Goal: Task Accomplishment & Management: Use online tool/utility

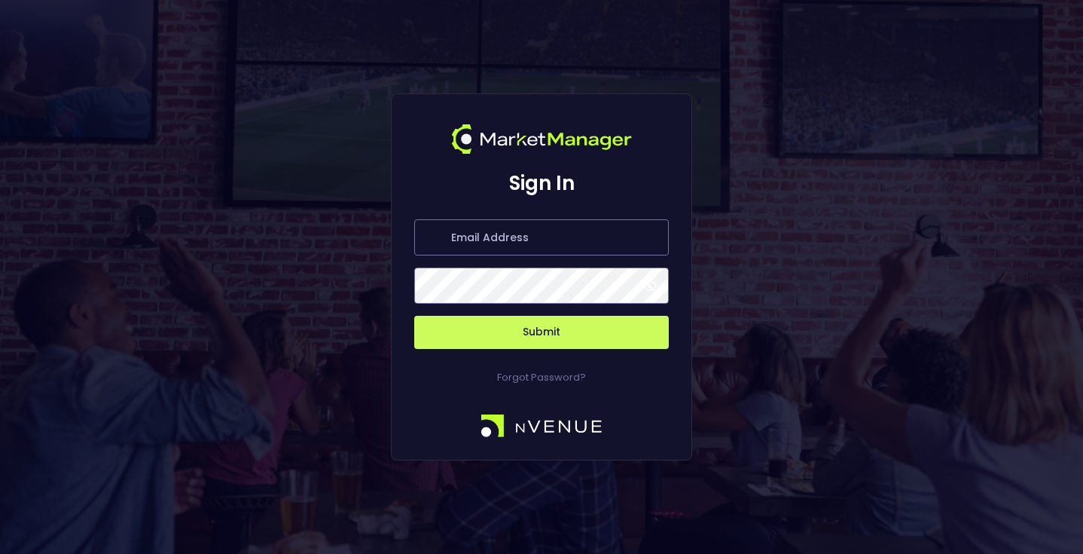
type input "[EMAIL_ADDRESS][DOMAIN_NAME]"
click at [539, 316] on button "Submit" at bounding box center [541, 332] width 255 height 33
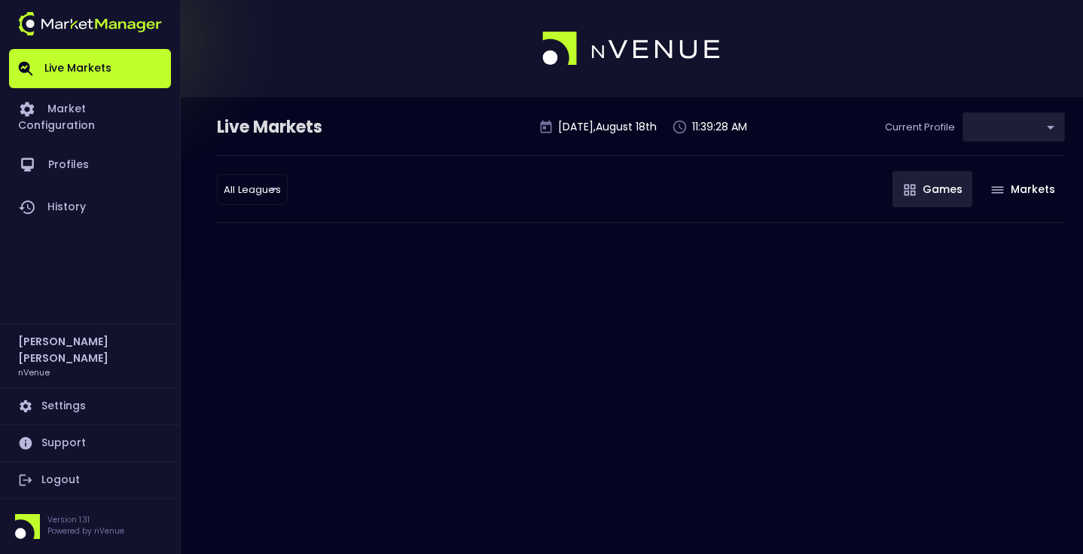
type input "0a763355-b225-40e6-8c79-2dda4ec7b2cf"
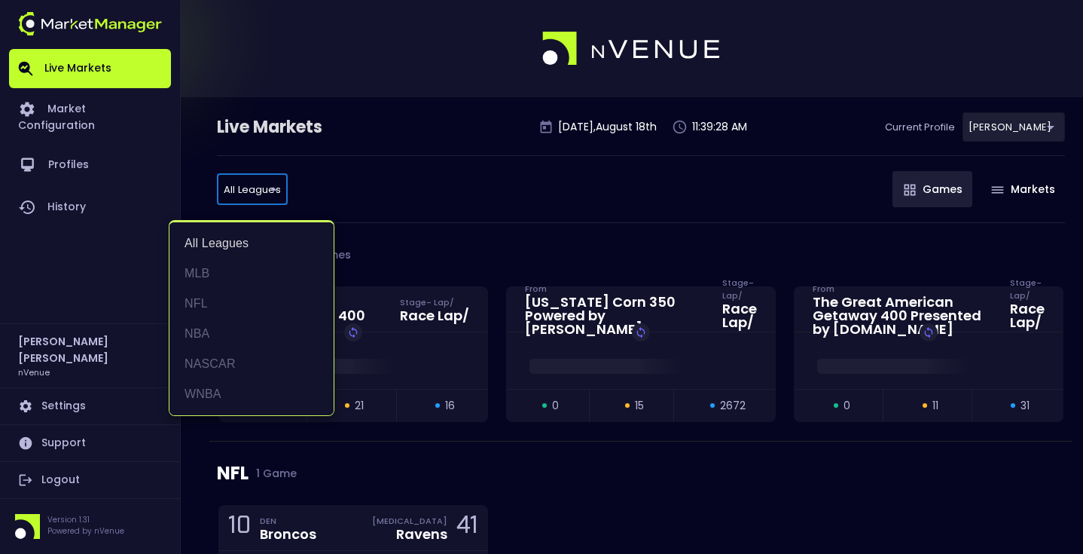
click at [251, 356] on li "NASCAR" at bounding box center [252, 364] width 164 height 30
type input "NASCAR"
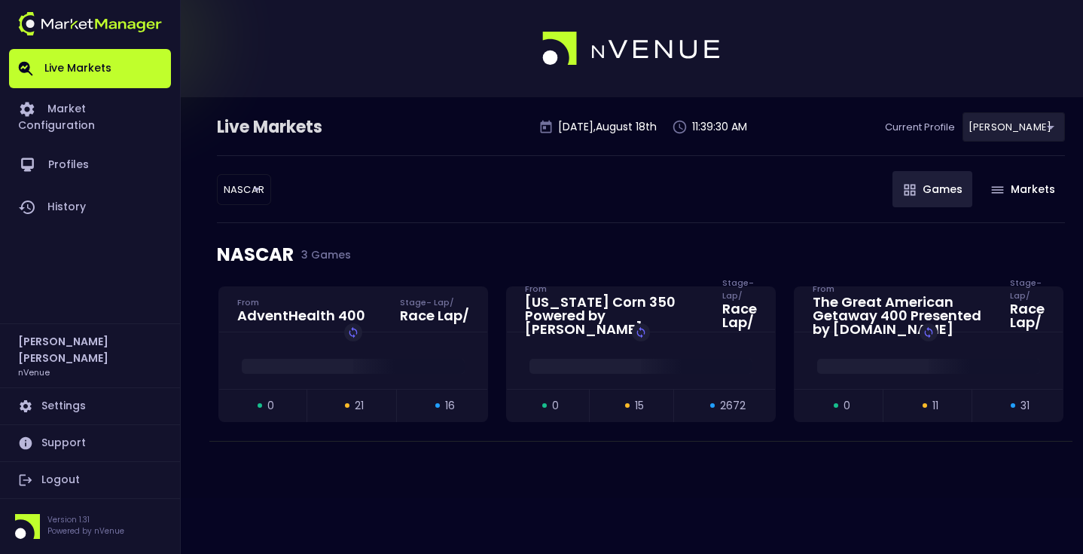
click at [391, 209] on div "NASCAR NASCAR ​ Games Markets" at bounding box center [641, 189] width 848 height 68
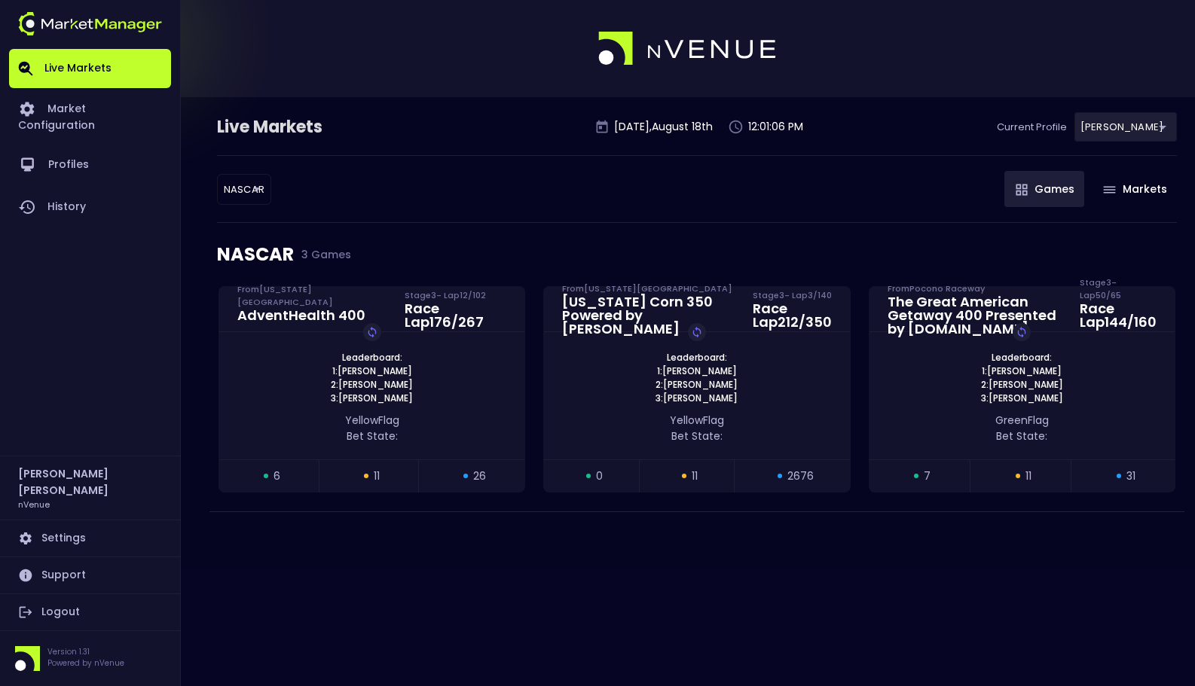
click at [811, 176] on div "NASCAR NASCAR ​ Games Markets" at bounding box center [697, 189] width 960 height 68
click at [94, 80] on link "Live Markets" at bounding box center [90, 68] width 162 height 39
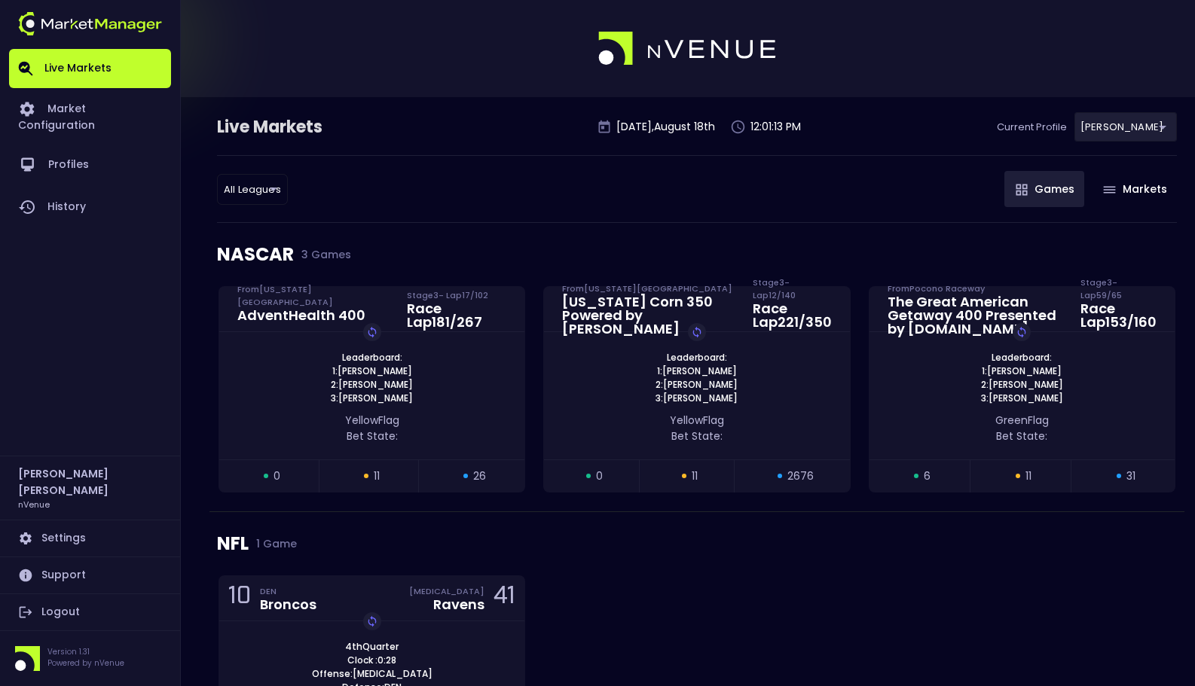
click at [472, 220] on div "All Leagues all leagues ​ Games Markets" at bounding box center [697, 189] width 960 height 68
click at [742, 207] on div "All Leagues all leagues ​ Games Markets" at bounding box center [697, 189] width 960 height 68
click at [749, 211] on div "All Leagues all leagues ​ Games Markets" at bounding box center [697, 189] width 960 height 68
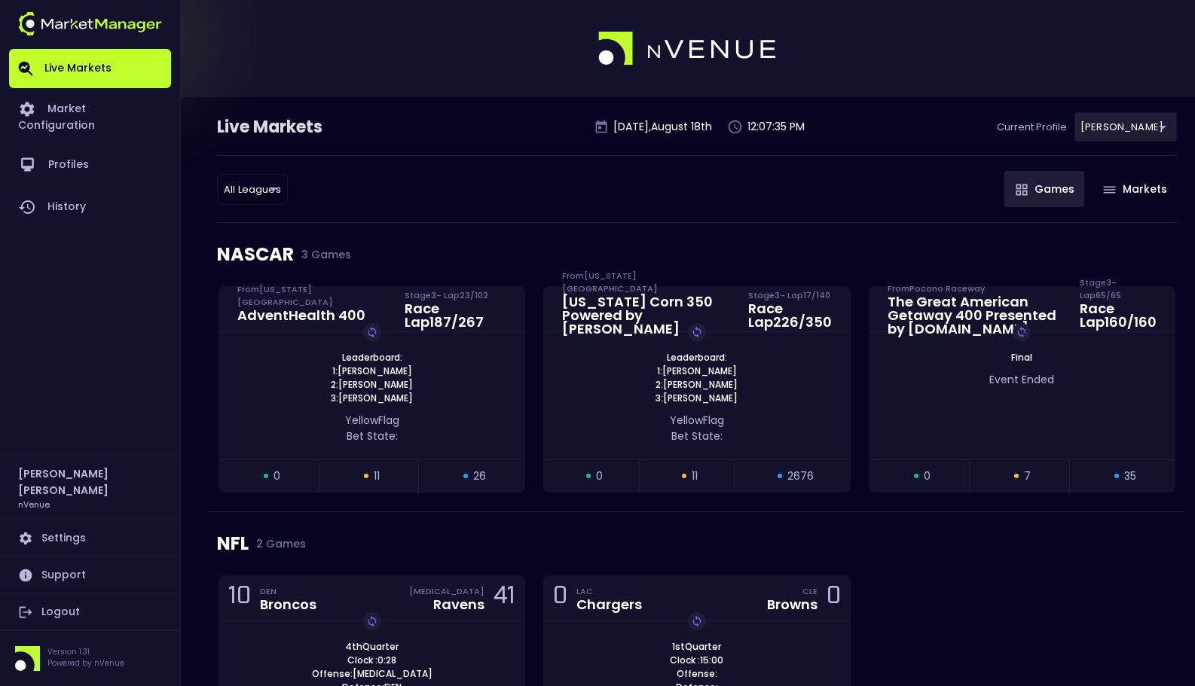
click at [766, 211] on div "All Leagues all leagues ​ Games Markets" at bounding box center [697, 189] width 960 height 68
click at [776, 209] on div "All Leagues all leagues ​ Games Markets" at bounding box center [697, 189] width 960 height 68
click at [915, 183] on div "All Leagues all leagues ​ Games Markets" at bounding box center [697, 189] width 960 height 68
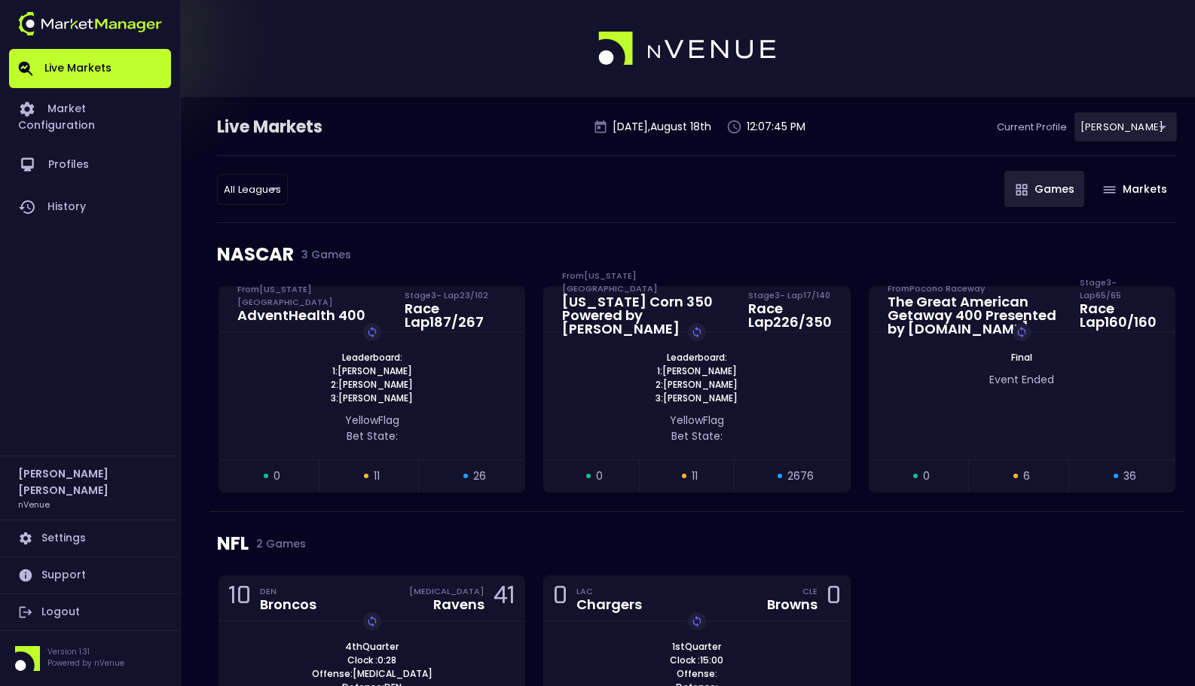
click at [711, 262] on div "NASCAR 3 Games" at bounding box center [697, 254] width 960 height 63
click at [708, 207] on div "All Leagues all leagues ​ Games Markets" at bounding box center [697, 189] width 960 height 68
click at [769, 367] on div "Leaderboard: 1: Chris Buescher 2: Josh Berry 3: Todd Gilliland Replay Game" at bounding box center [696, 378] width 305 height 54
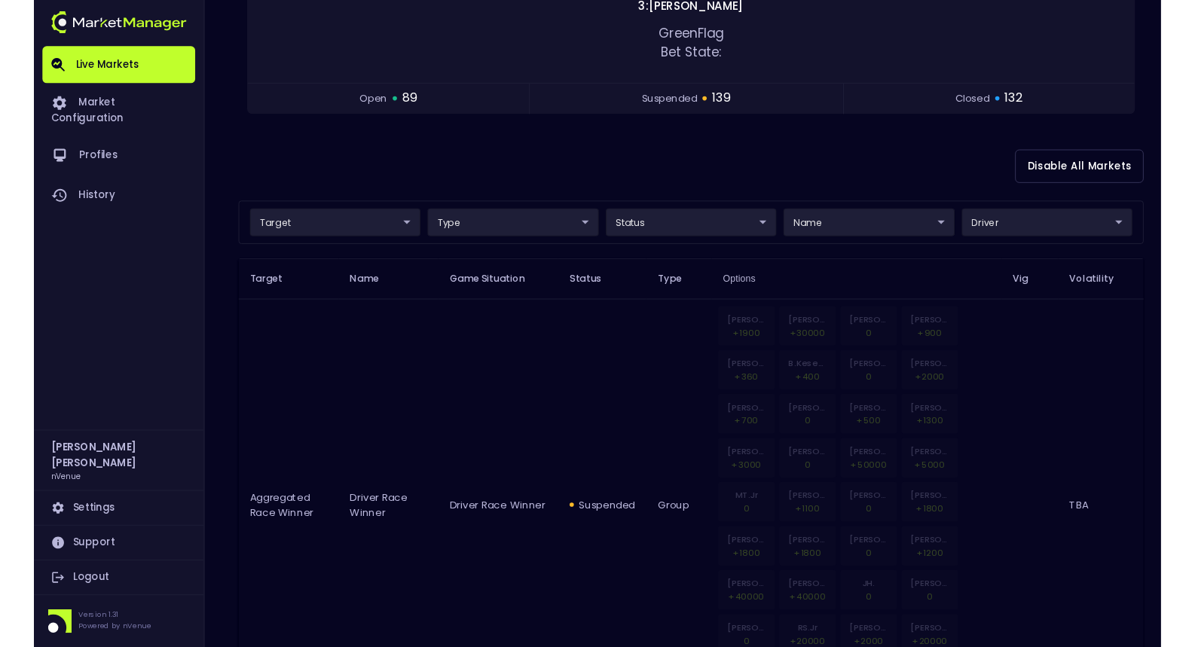
scroll to position [270, 0]
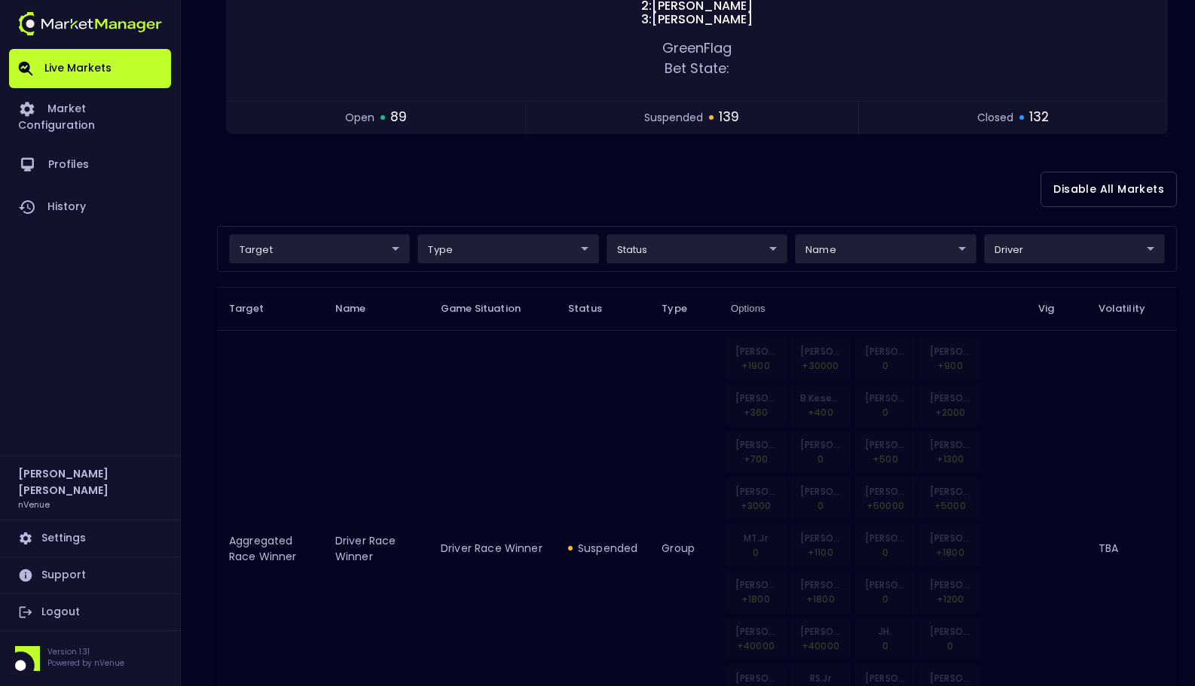
click at [524, 194] on div "Disable All Markets" at bounding box center [697, 189] width 960 height 73
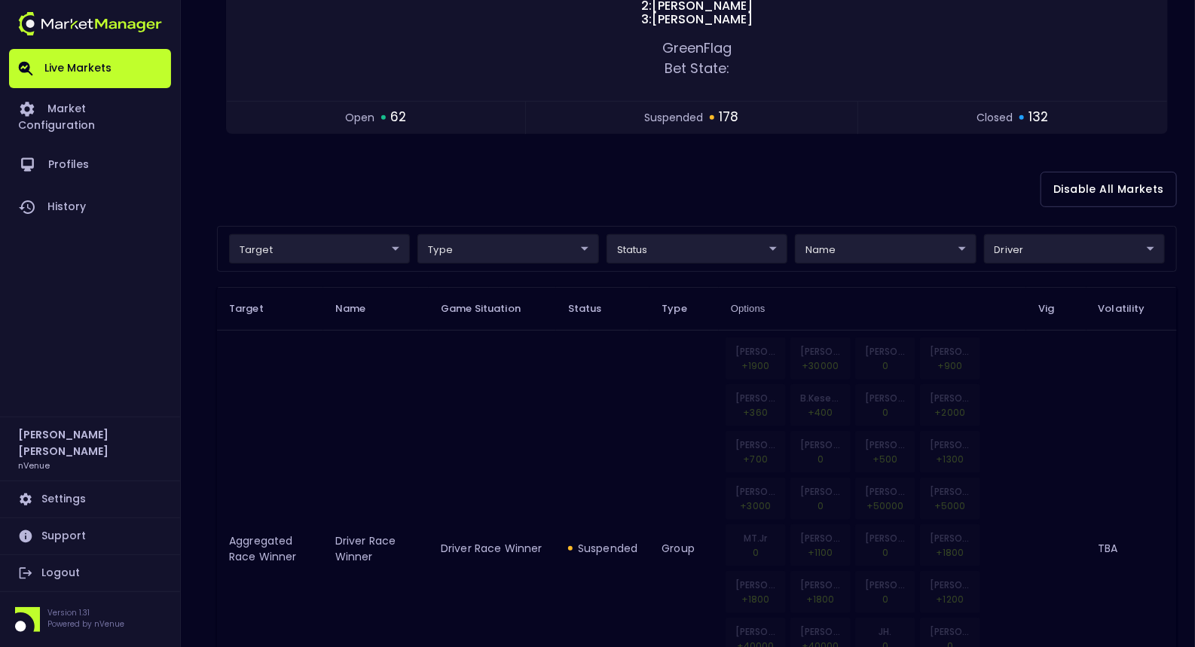
click at [436, 191] on div "Disable All Markets" at bounding box center [697, 189] width 960 height 73
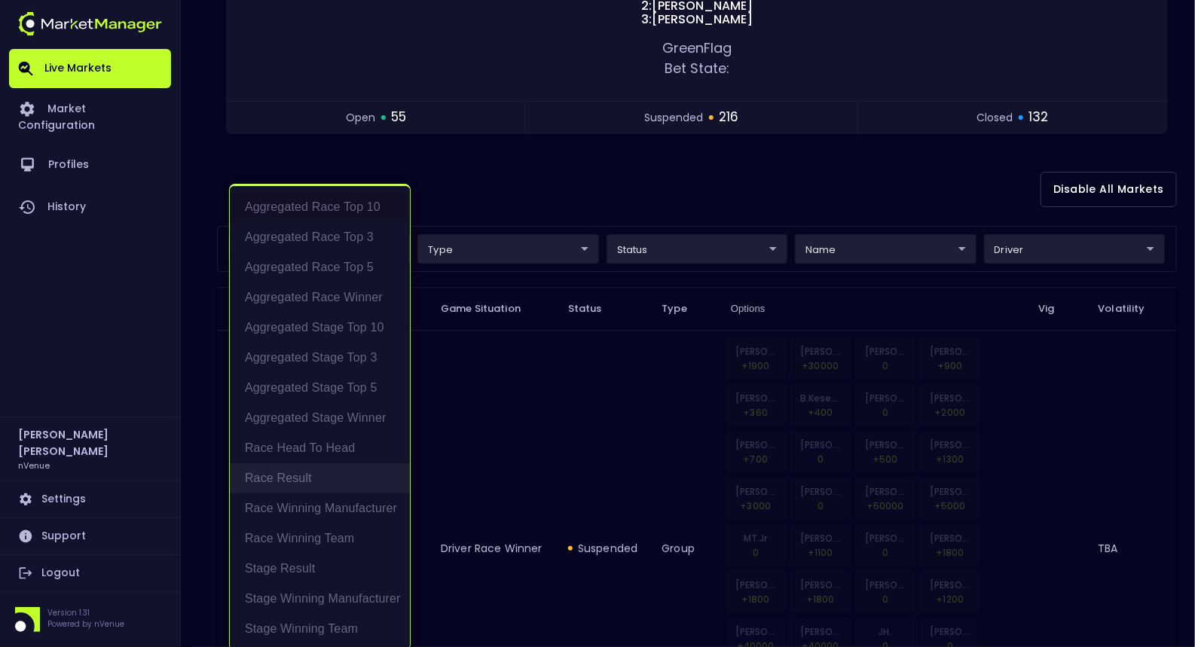
click at [342, 472] on li "Race Result" at bounding box center [320, 478] width 180 height 30
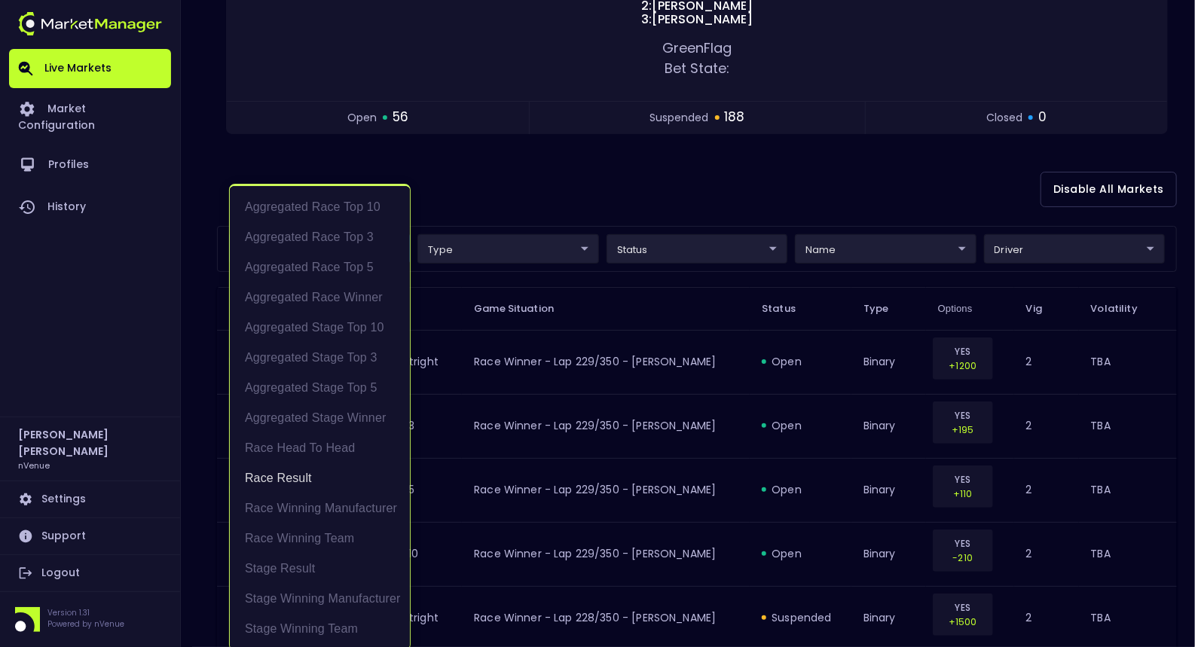
click at [619, 194] on div at bounding box center [597, 323] width 1195 height 647
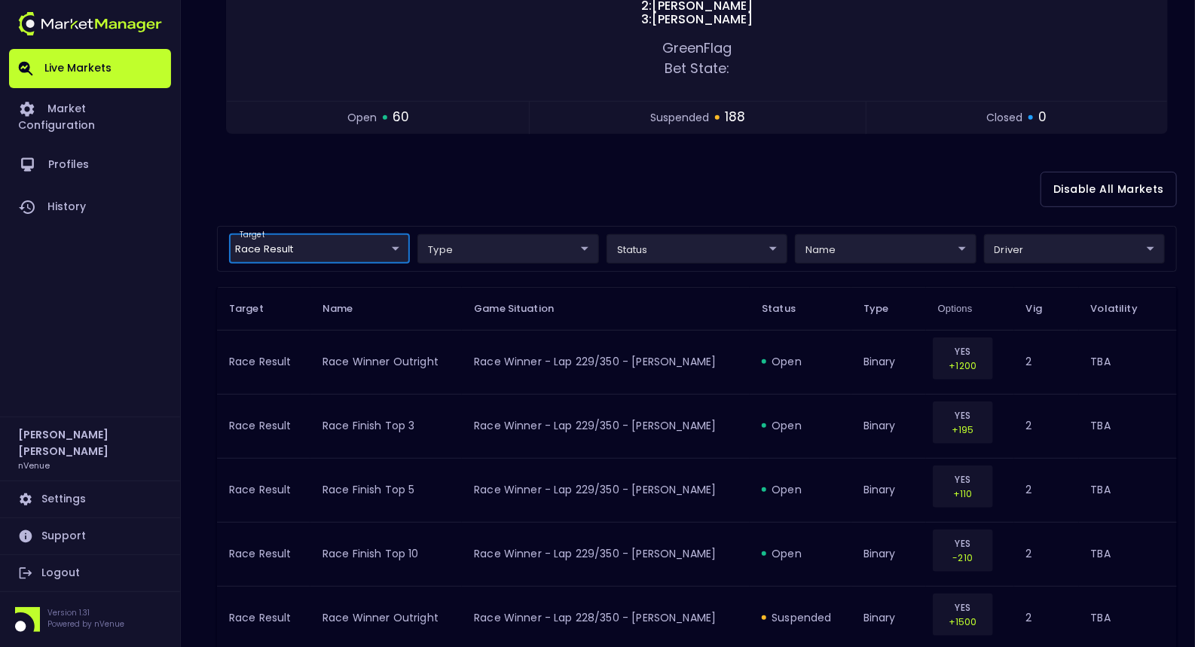
scroll to position [0, 0]
click at [520, 191] on div "Disable All Markets" at bounding box center [697, 189] width 960 height 73
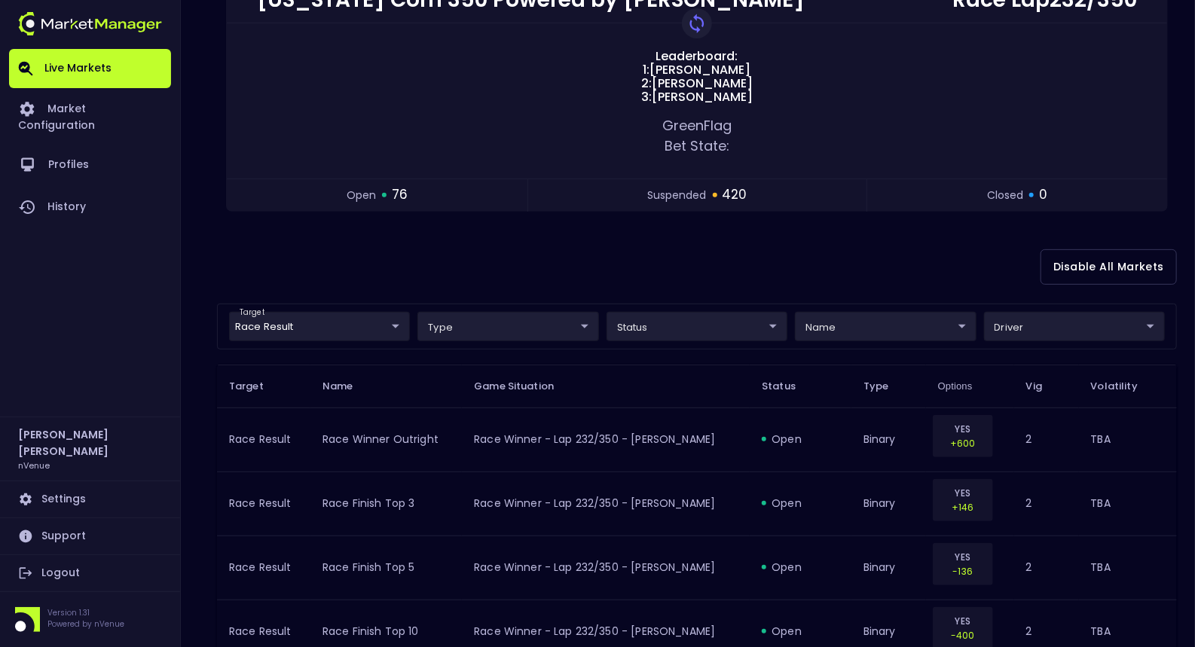
scroll to position [195, 0]
click at [756, 244] on div "Disable All Markets" at bounding box center [697, 264] width 960 height 73
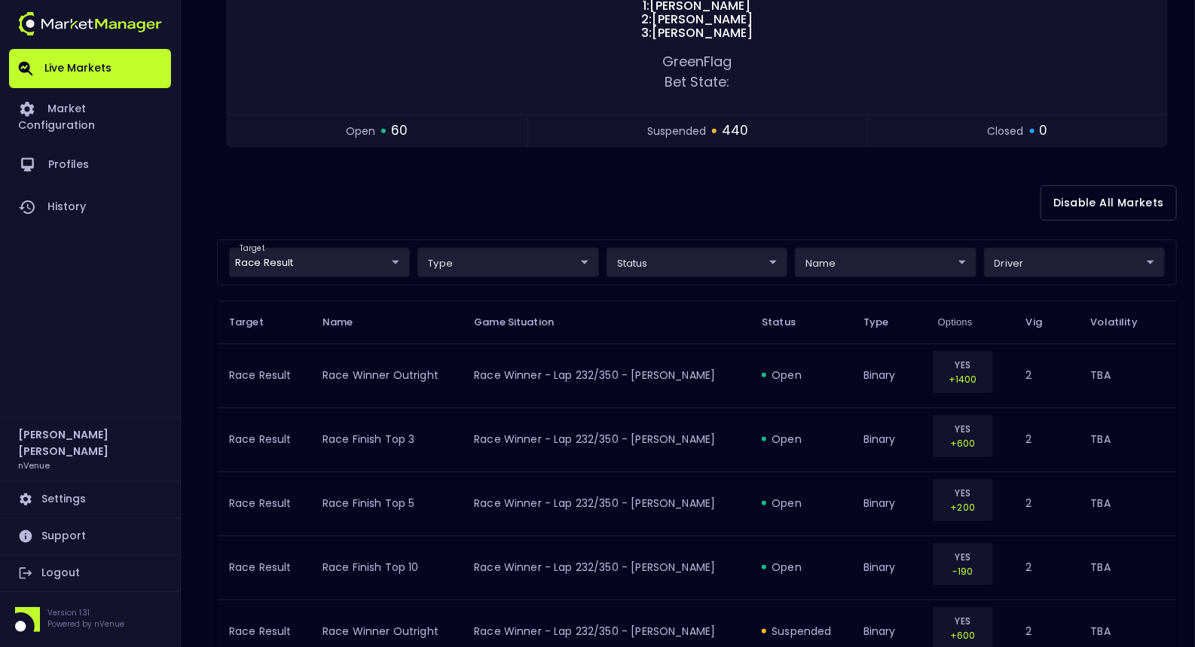
scroll to position [265, 0]
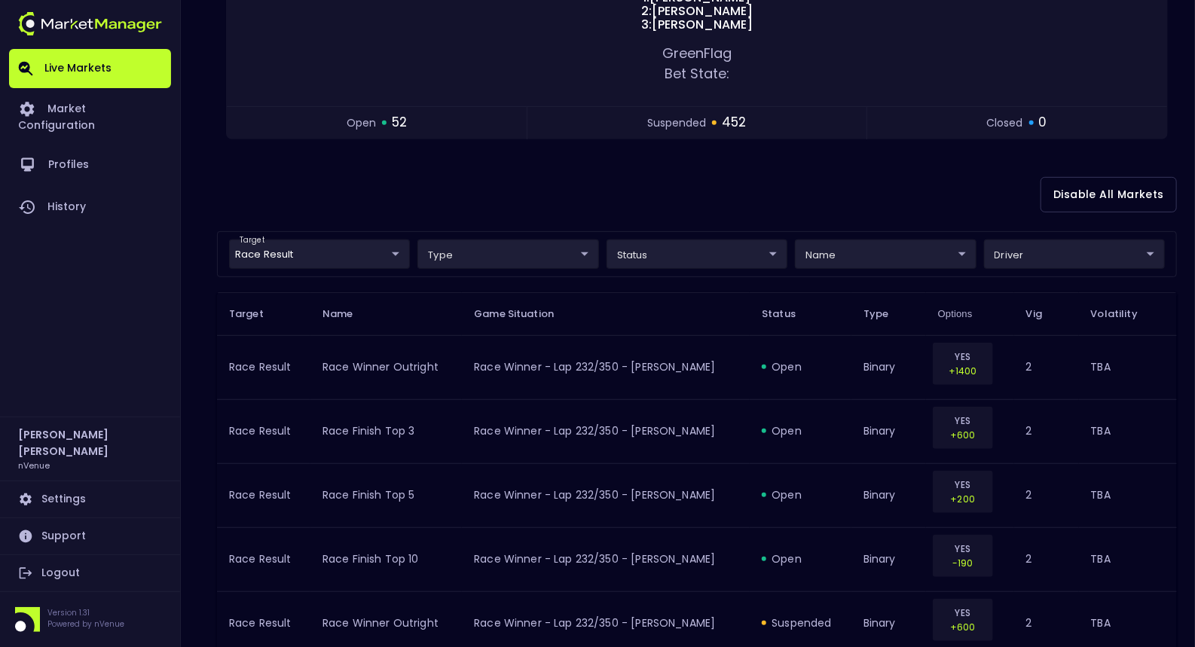
click at [763, 217] on div "Disable All Markets" at bounding box center [697, 194] width 960 height 73
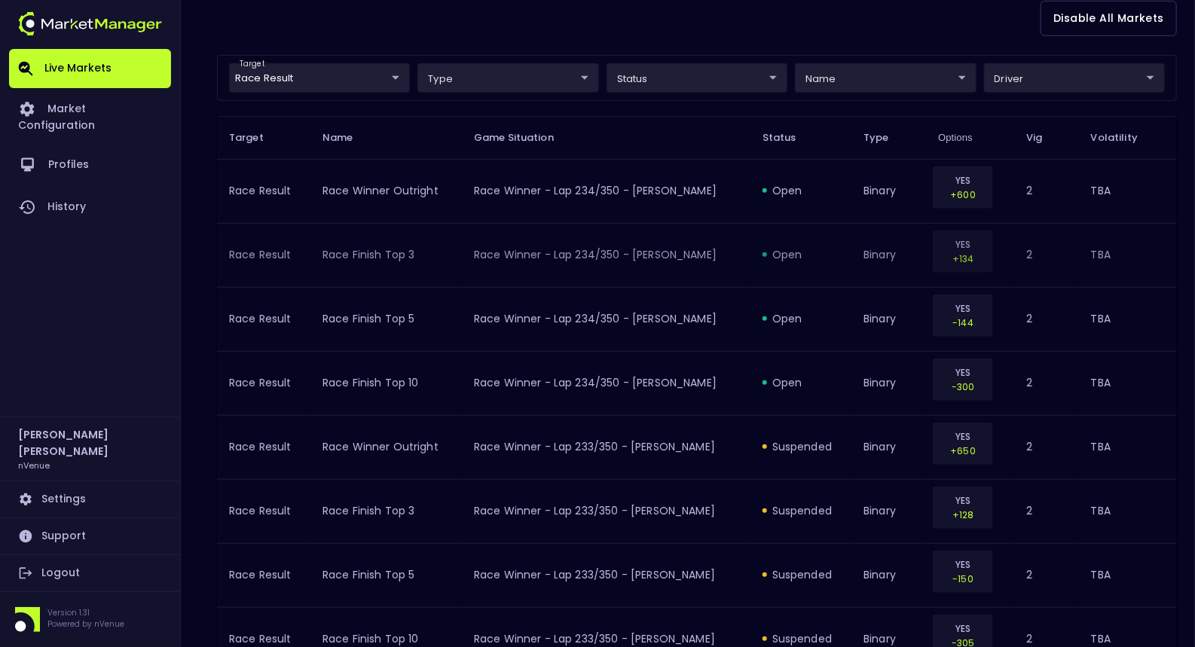
scroll to position [436, 0]
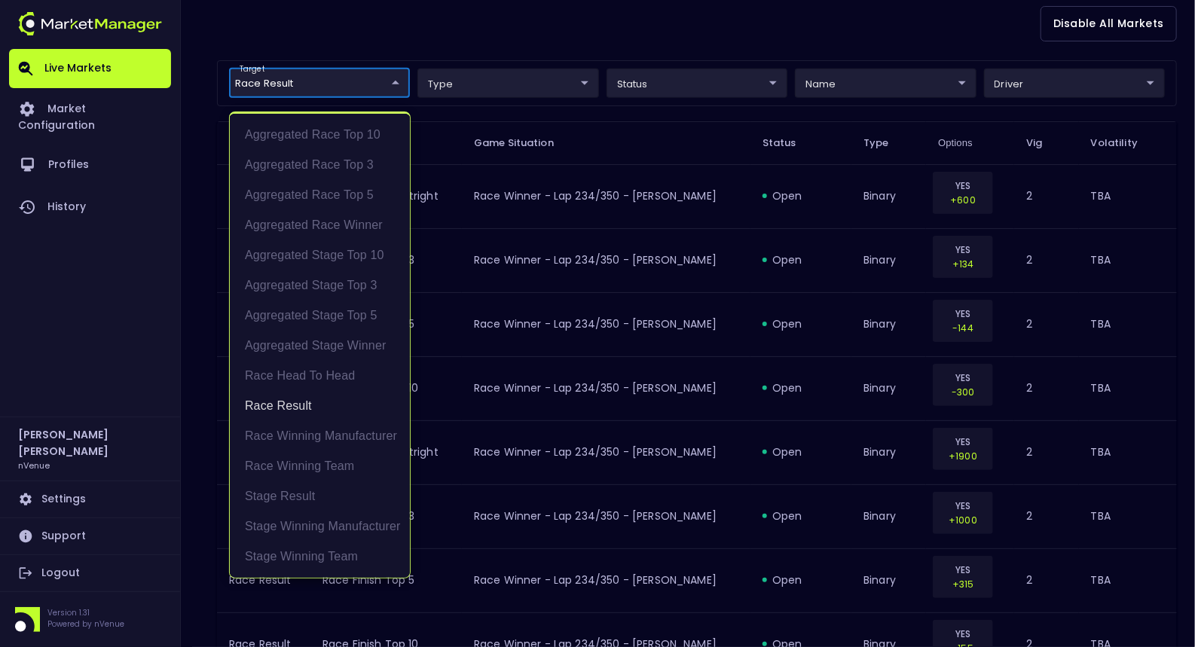
click at [344, 380] on li "Race Head to Head" at bounding box center [320, 376] width 180 height 30
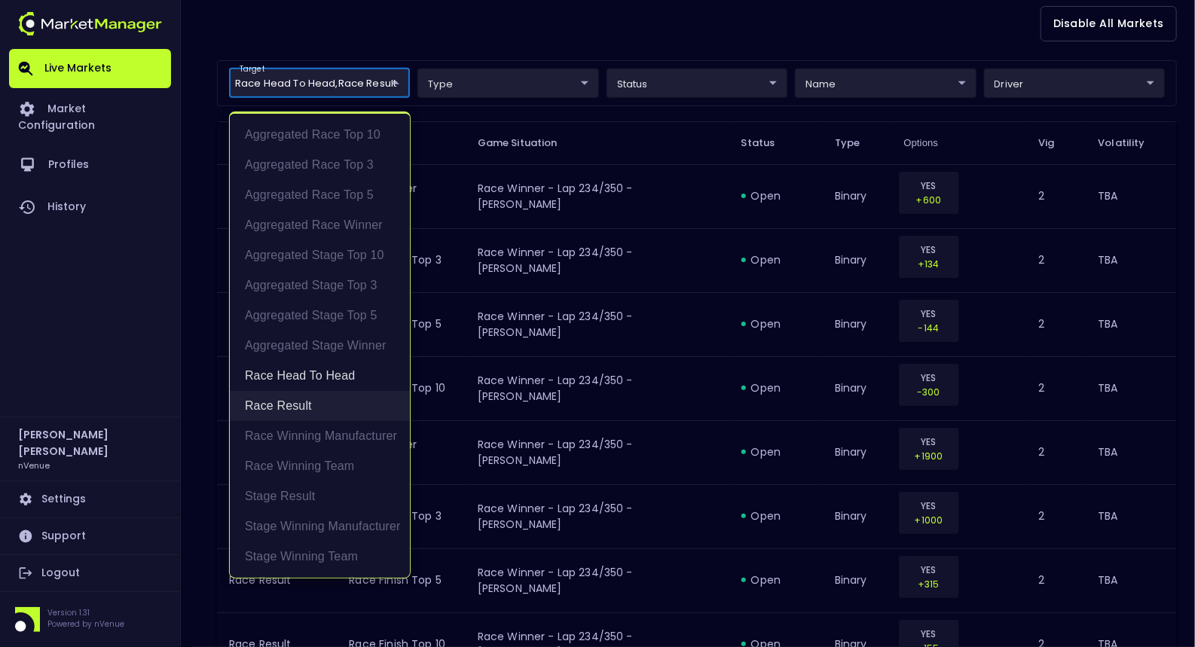
click at [318, 398] on li "Race Result" at bounding box center [320, 406] width 180 height 30
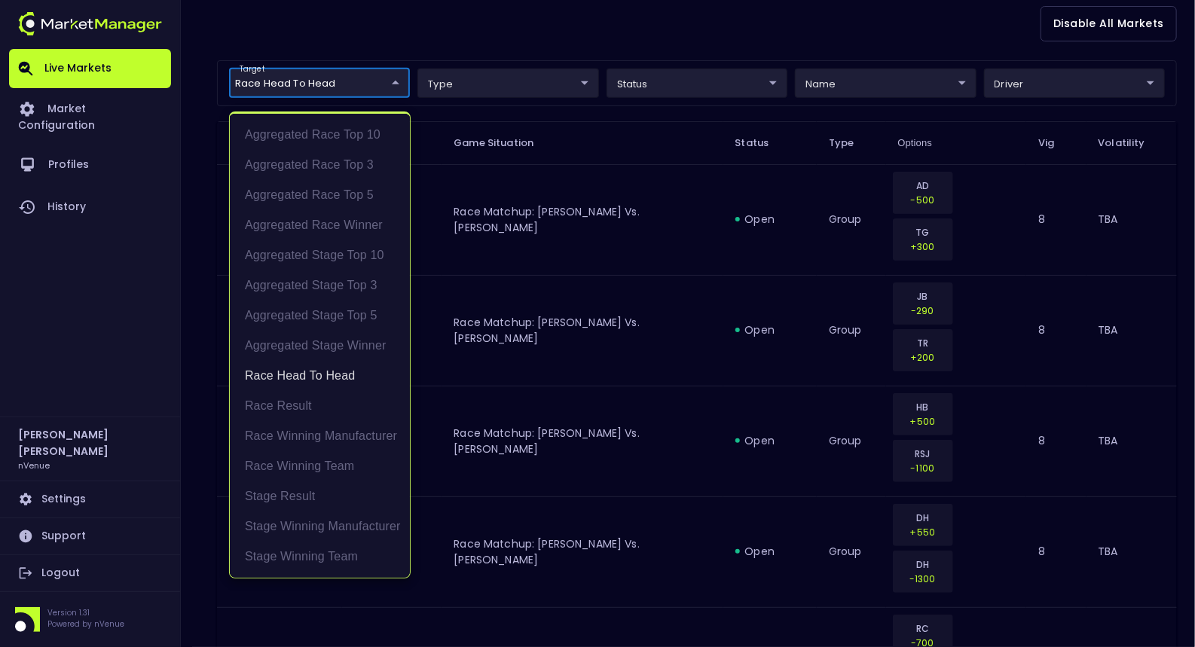
click at [625, 44] on div at bounding box center [597, 323] width 1195 height 647
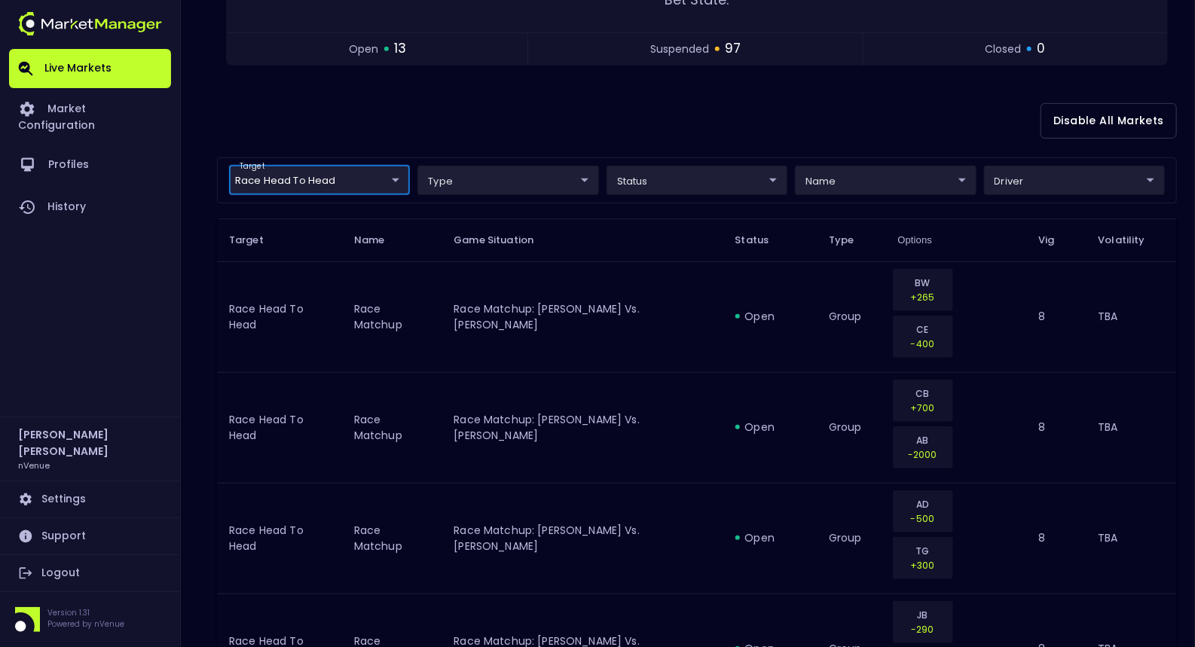
scroll to position [304, 0]
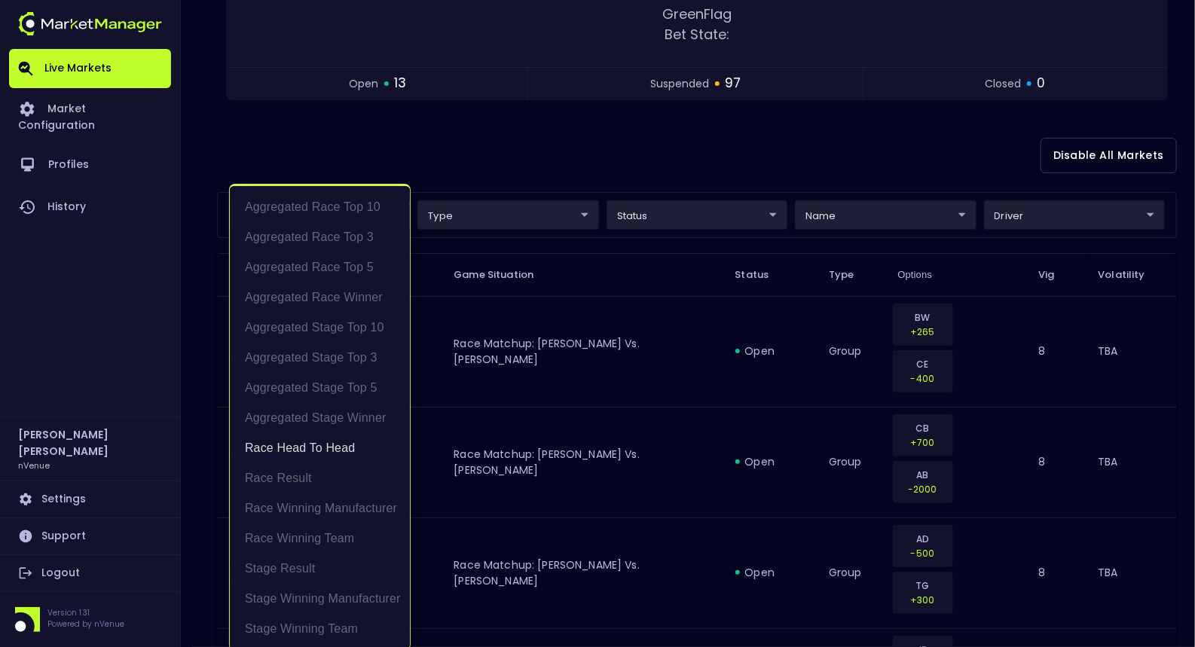
click at [355, 512] on li "Race Winning Manufacturer" at bounding box center [320, 509] width 180 height 30
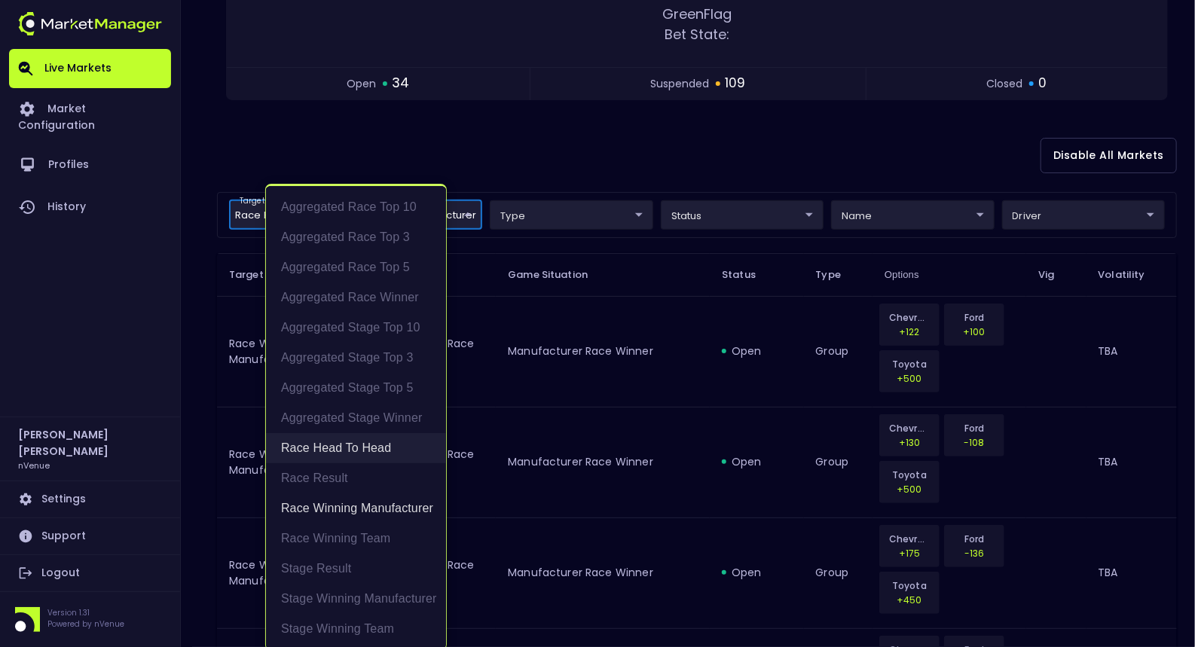
click at [377, 445] on li "Race Head to Head" at bounding box center [356, 448] width 180 height 30
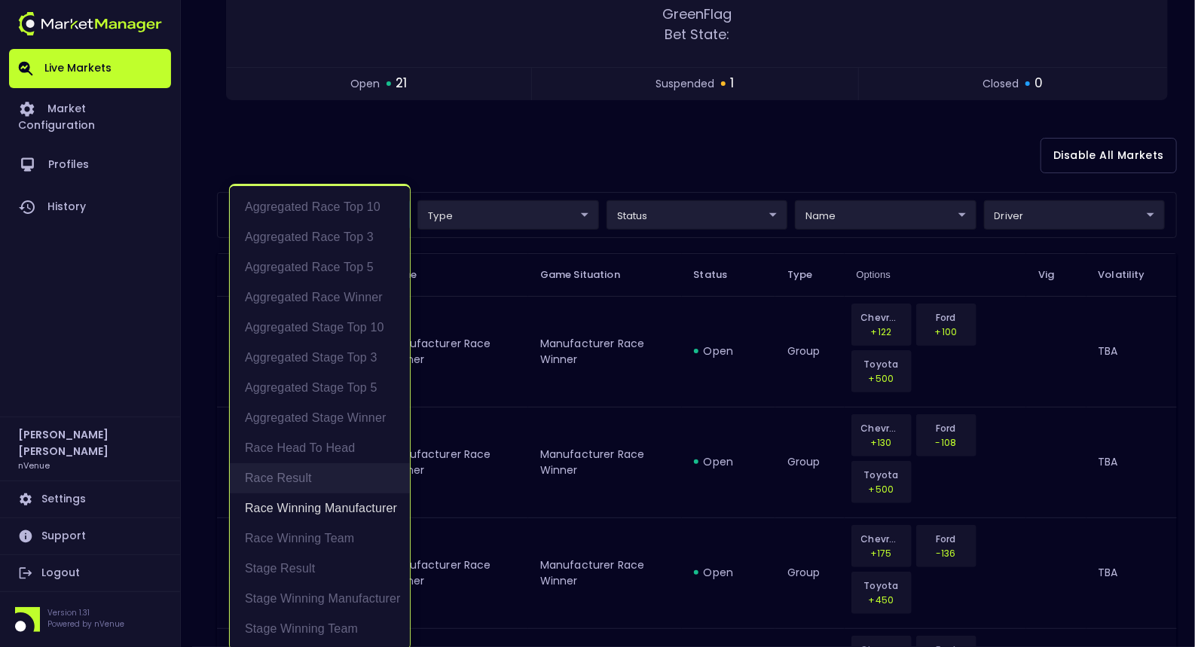
click at [345, 471] on li "Race Result" at bounding box center [320, 478] width 180 height 30
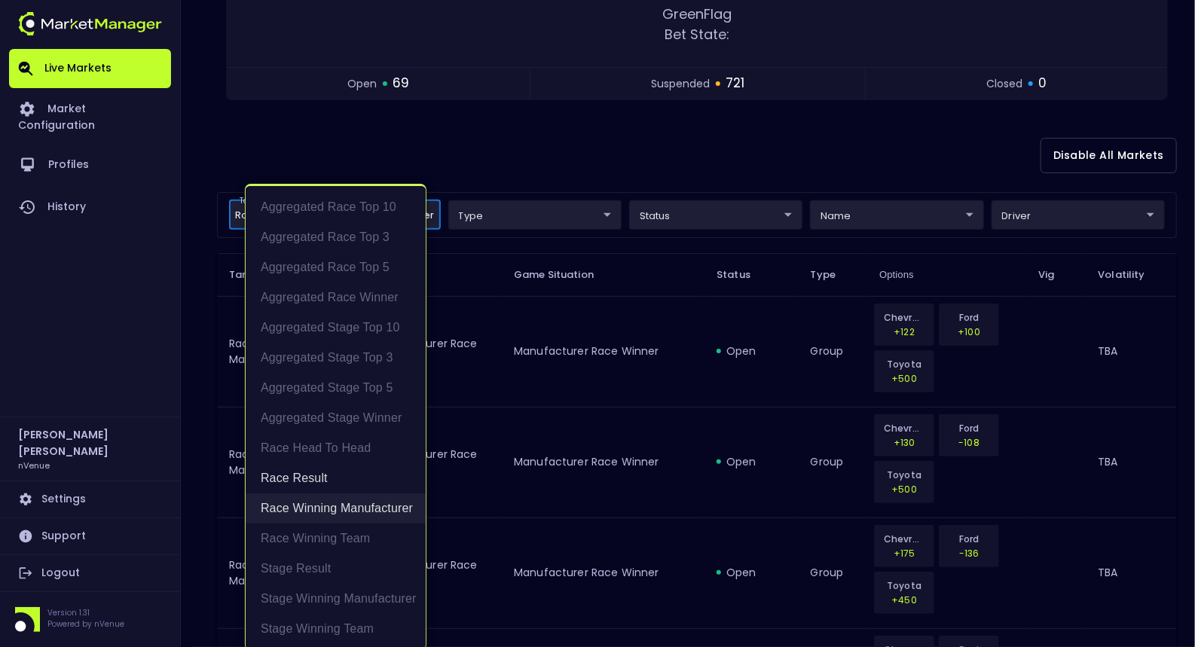
click at [353, 515] on li "Race Winning Manufacturer" at bounding box center [336, 509] width 180 height 30
type input "Race Result"
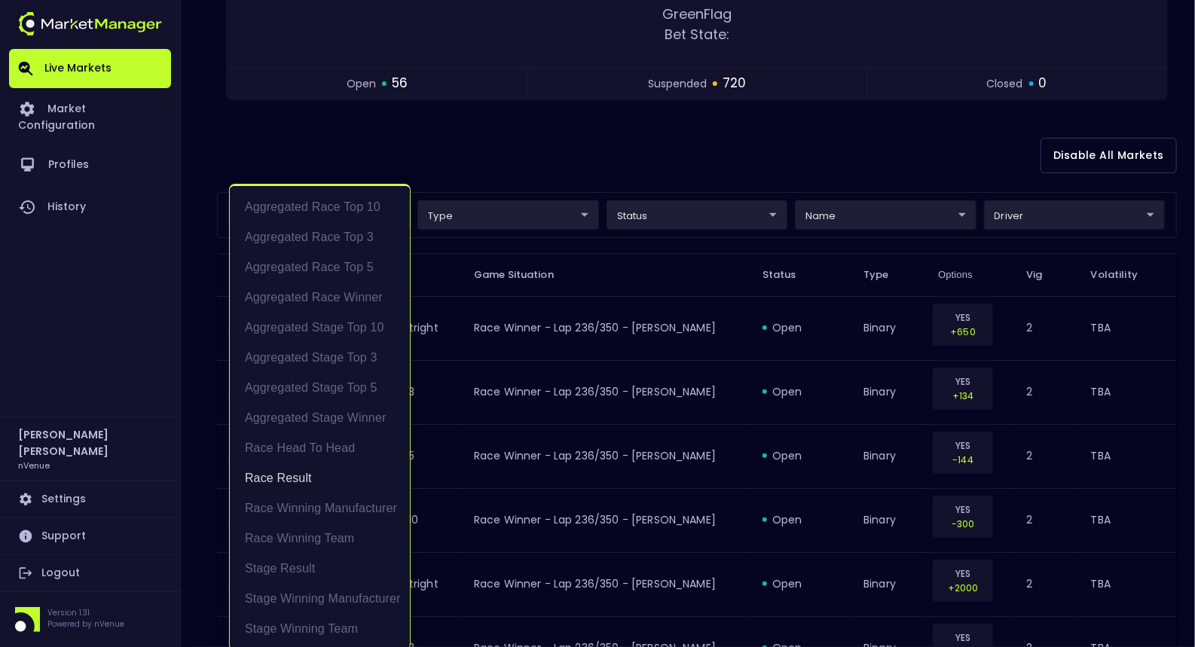
scroll to position [2, 0]
click at [572, 144] on div at bounding box center [597, 323] width 1195 height 647
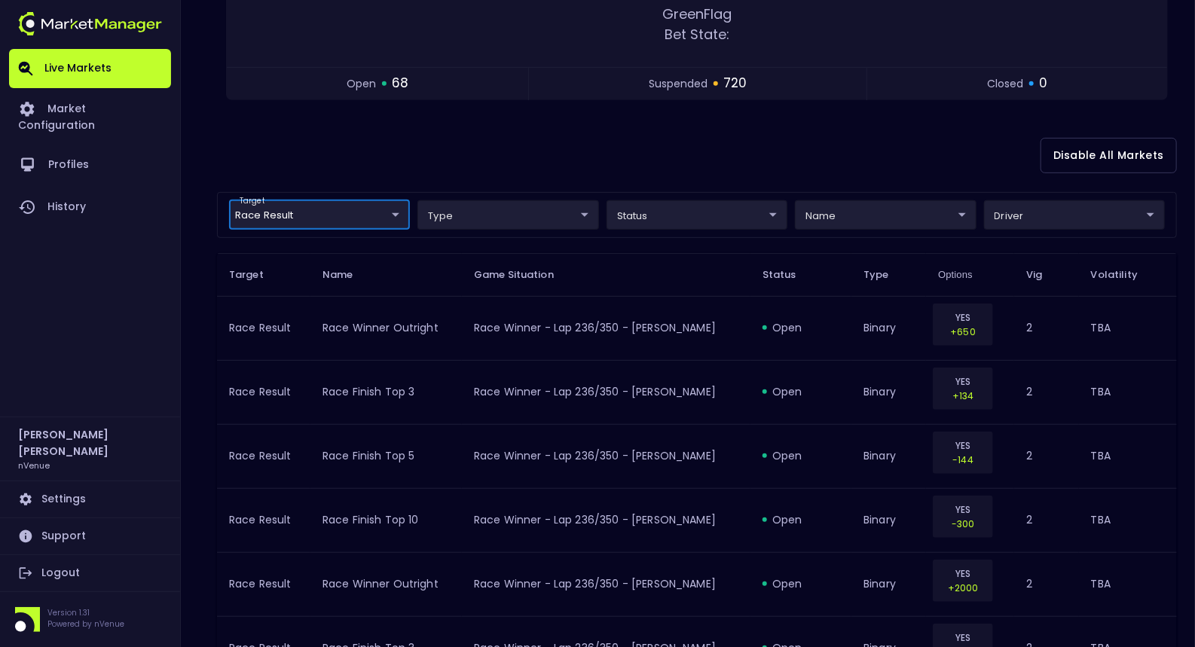
scroll to position [0, 0]
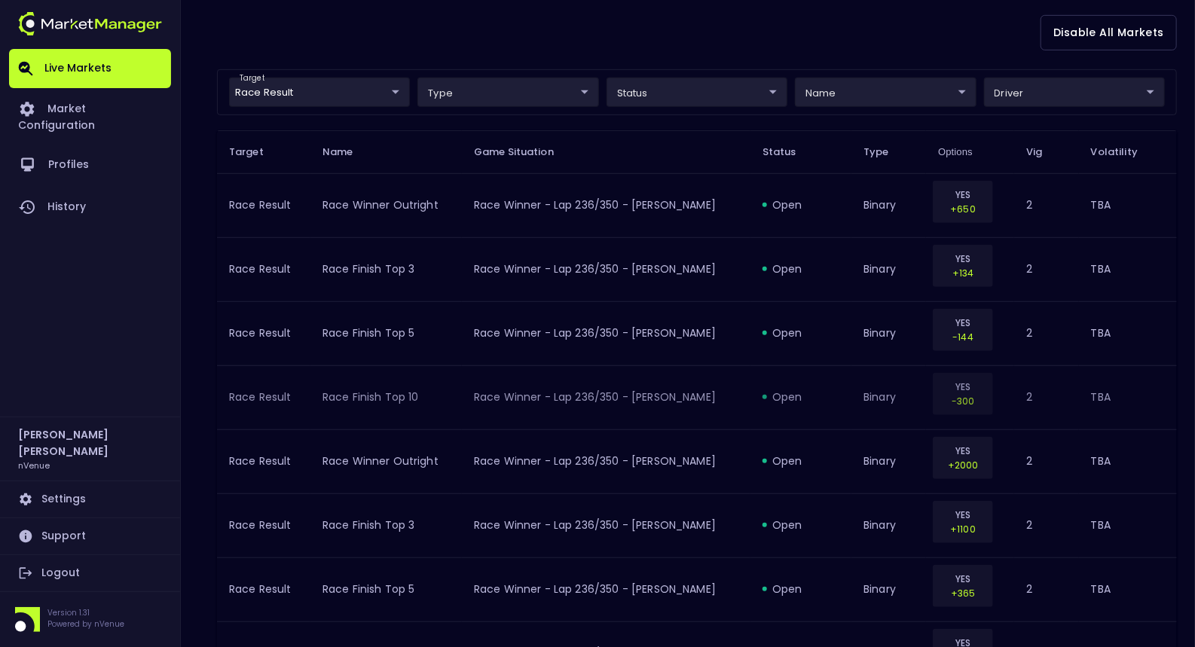
scroll to position [280, 0]
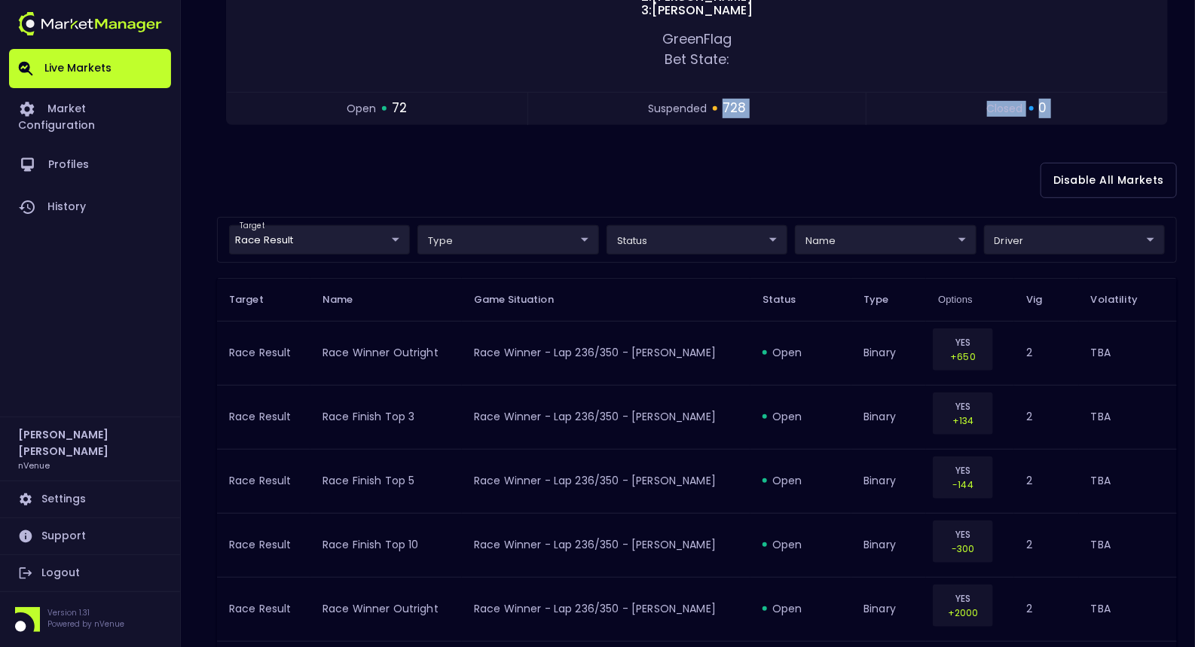
click at [417, 184] on div "Disable All Markets" at bounding box center [697, 180] width 960 height 73
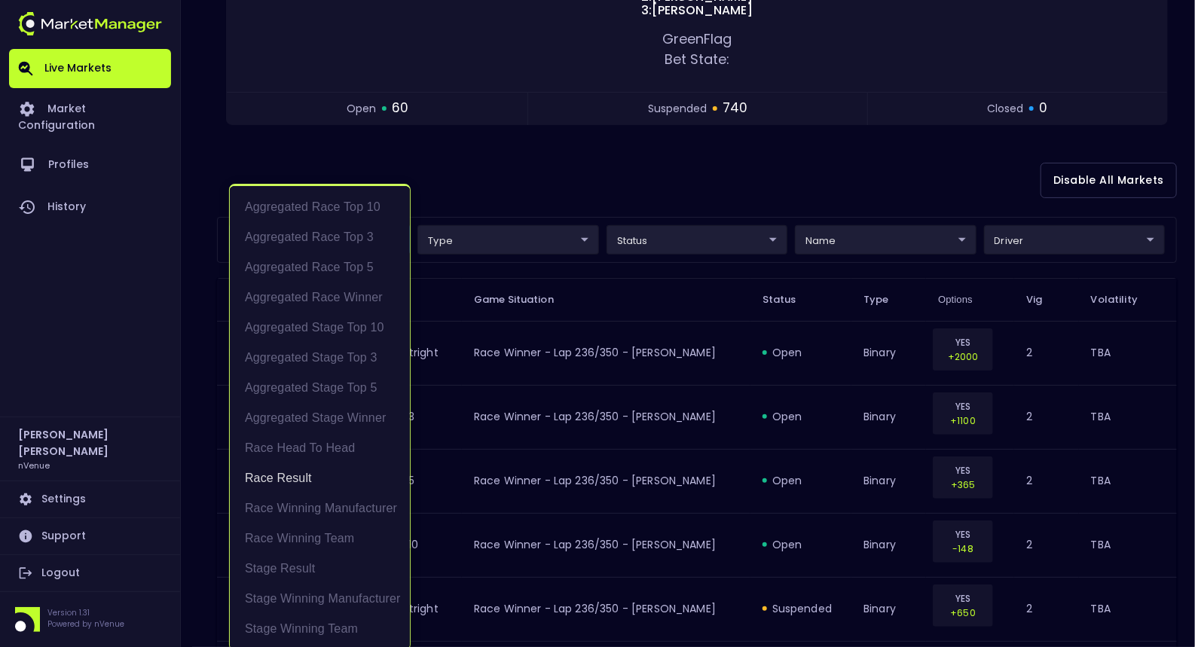
drag, startPoint x: 393, startPoint y: 237, endPoint x: 402, endPoint y: 242, distance: 11.1
click at [365, 467] on li "Race Result" at bounding box center [320, 478] width 180 height 30
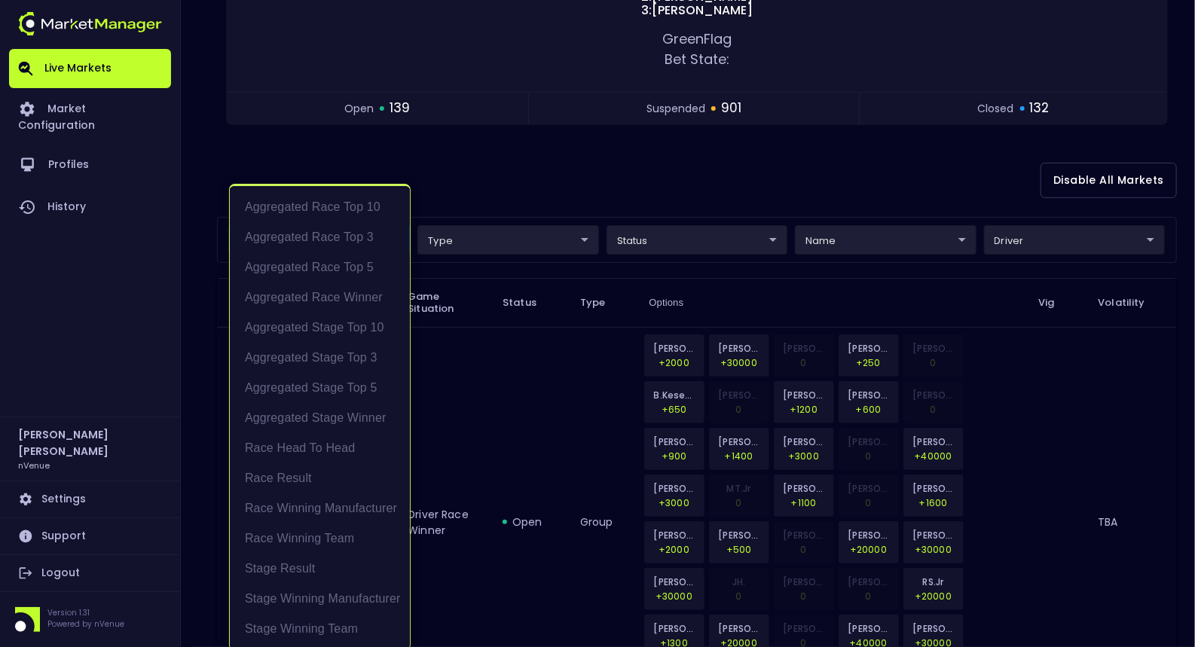
click at [593, 194] on div at bounding box center [597, 323] width 1195 height 647
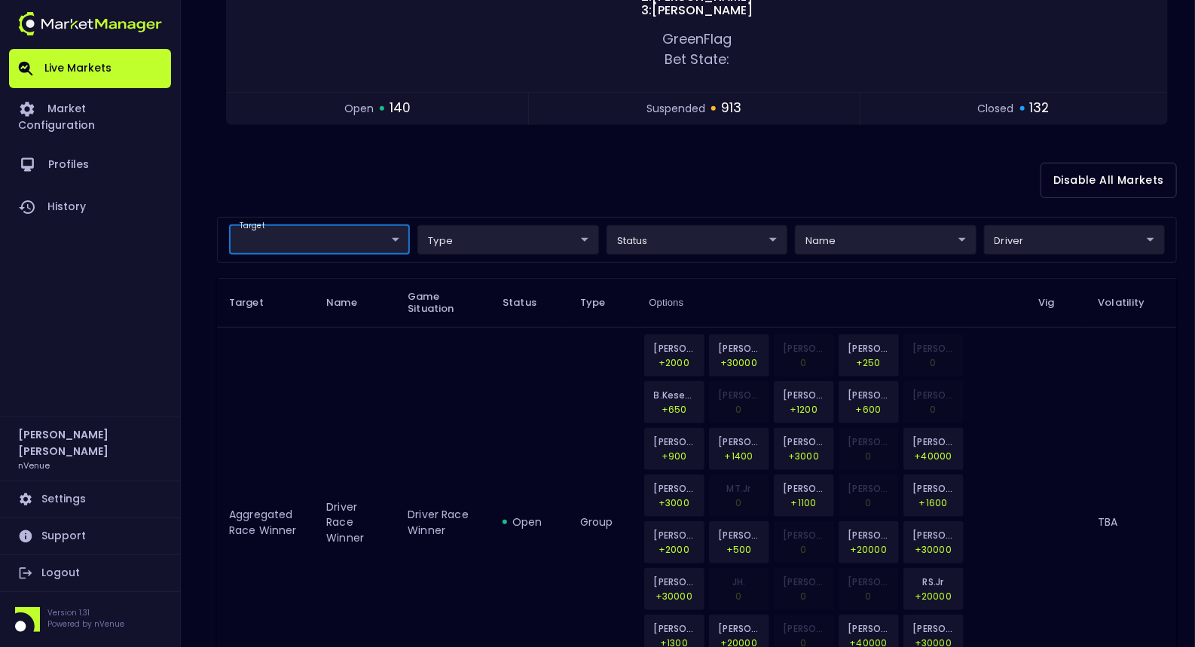
scroll to position [409, 0]
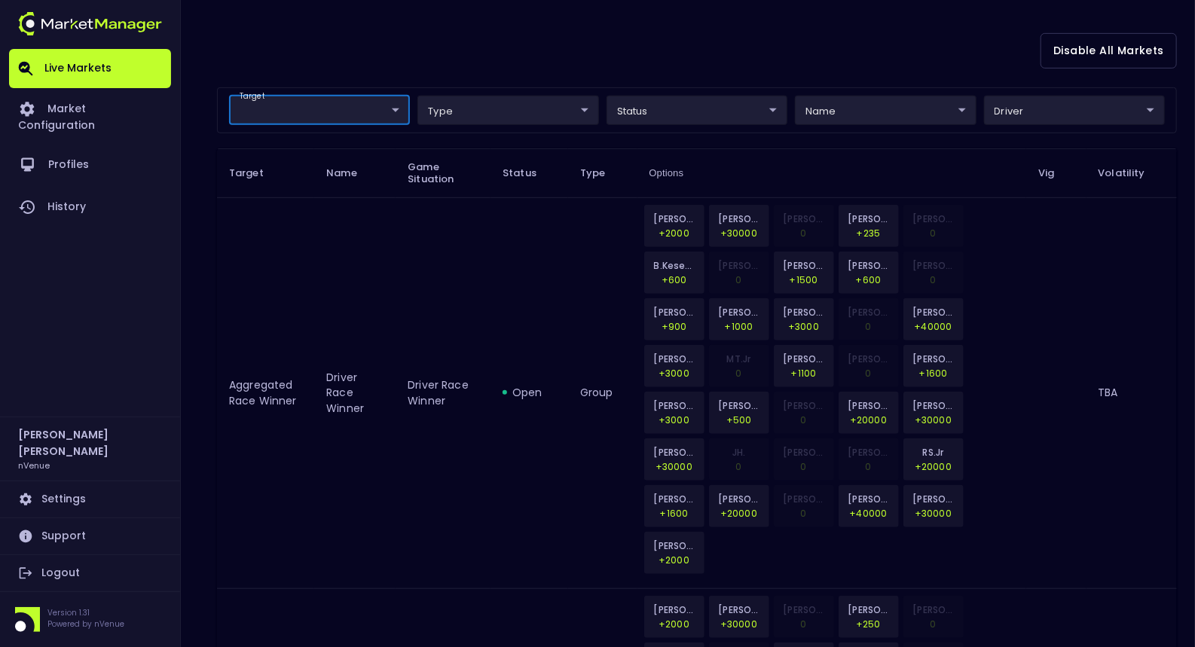
click at [742, 63] on div "Disable All Markets" at bounding box center [697, 50] width 960 height 73
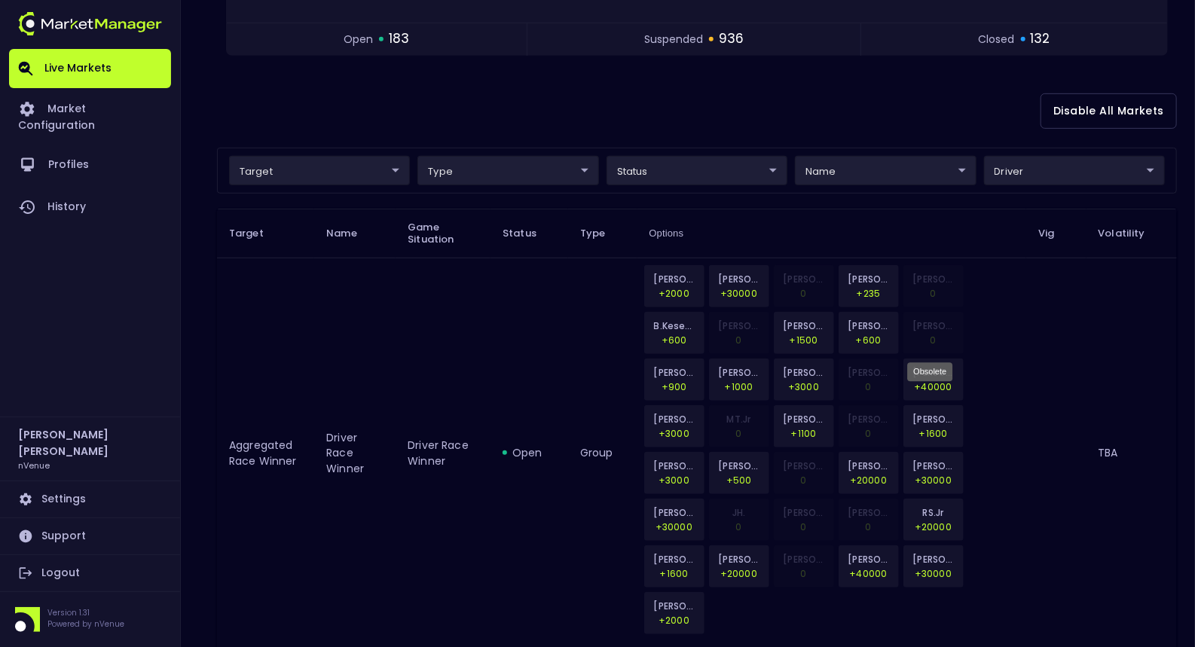
scroll to position [287, 0]
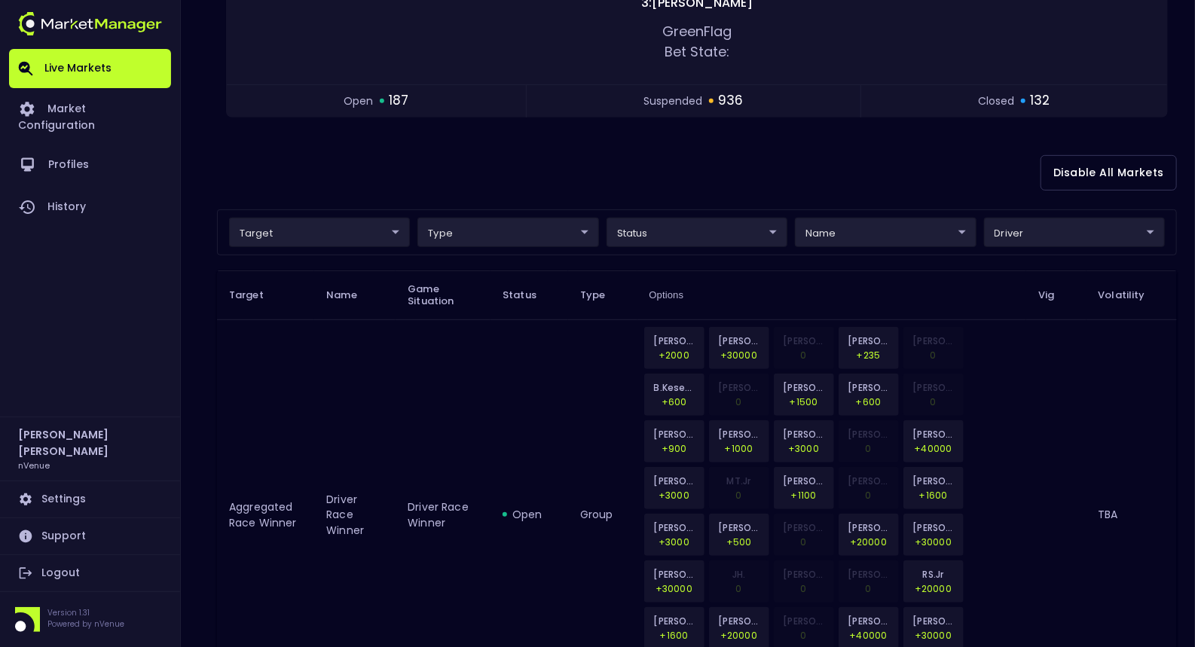
click at [867, 189] on div "Disable All Markets" at bounding box center [697, 172] width 960 height 73
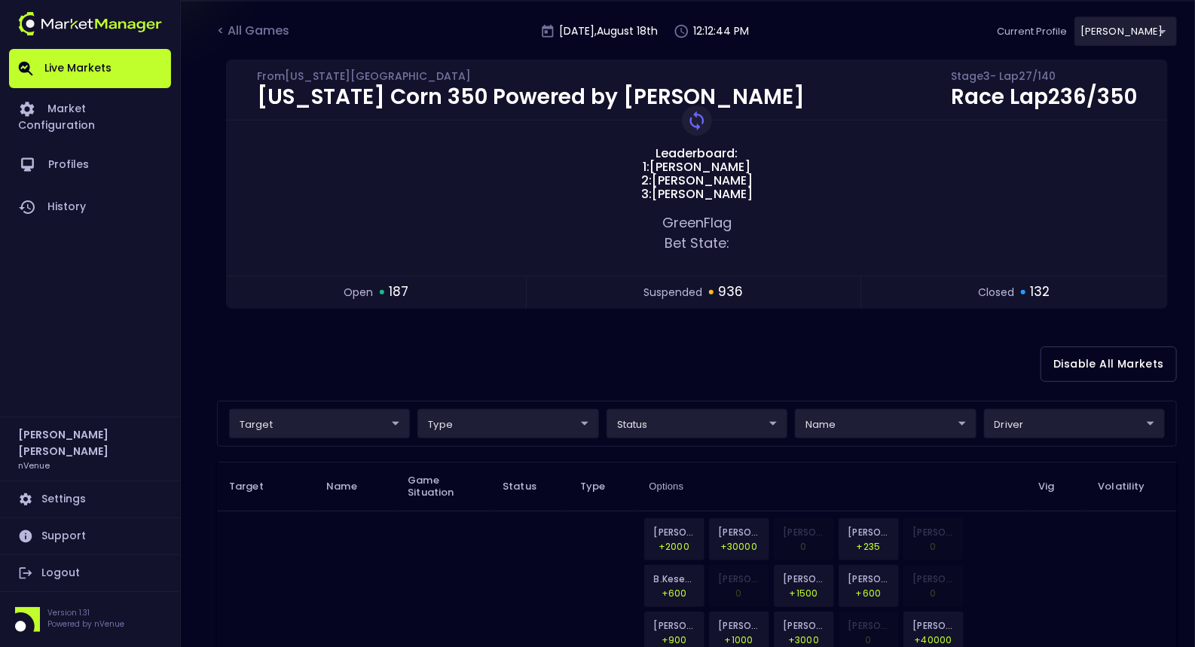
scroll to position [95, 0]
click at [512, 374] on div "Disable All Markets" at bounding box center [697, 365] width 960 height 73
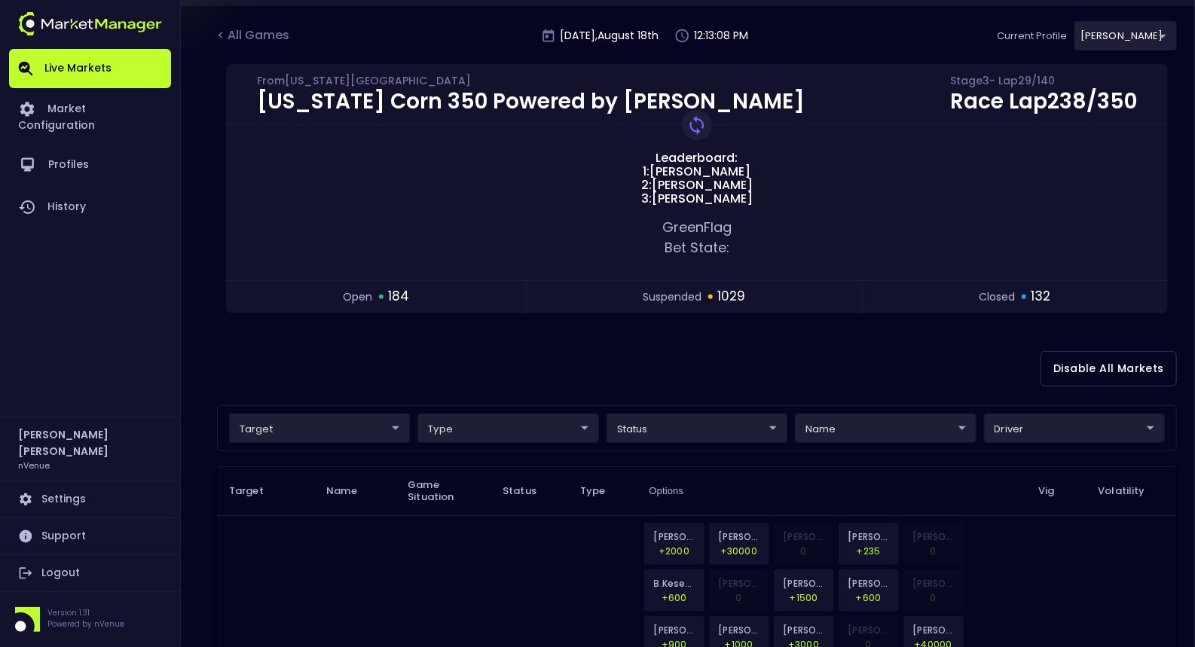
scroll to position [87, 0]
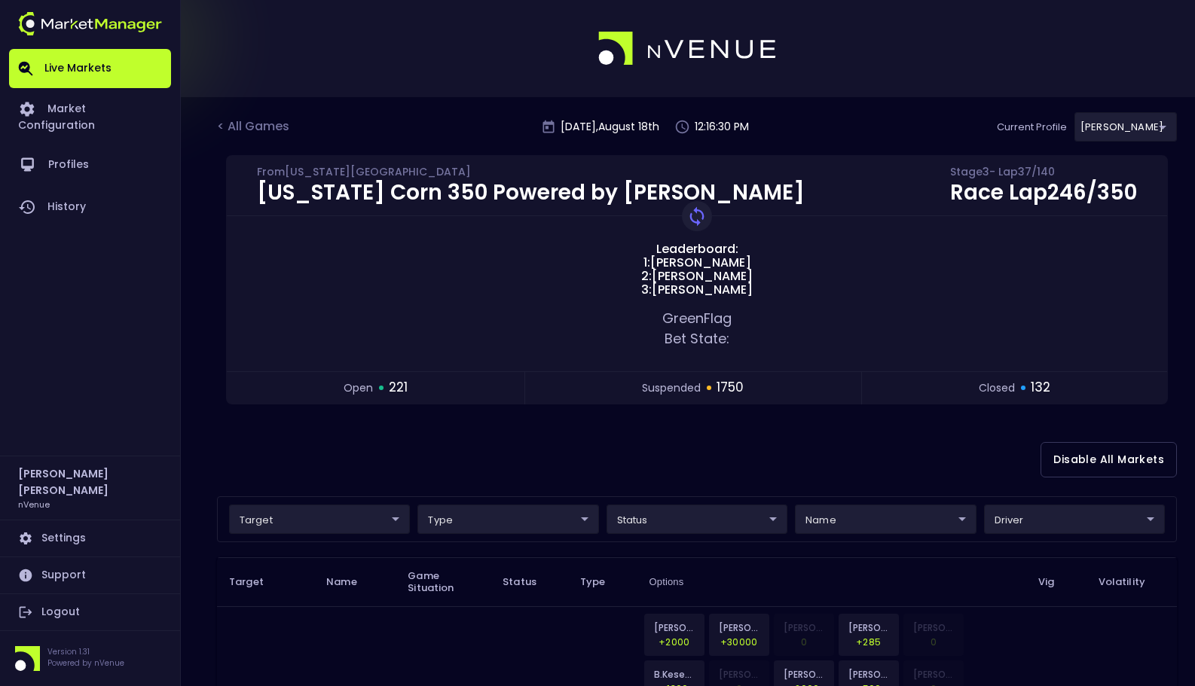
scroll to position [87, 0]
